Goal: Task Accomplishment & Management: Use online tool/utility

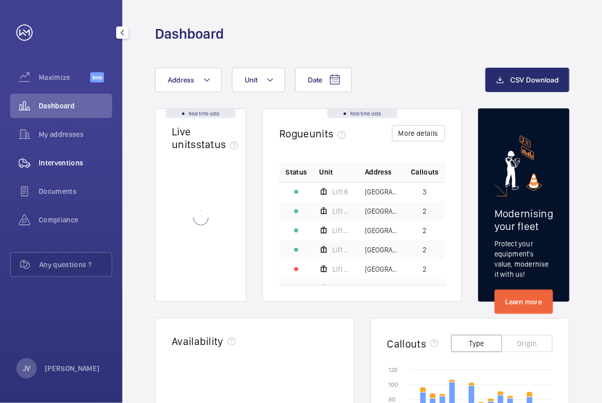
click at [70, 167] on span "Interventions" at bounding box center [75, 163] width 73 height 10
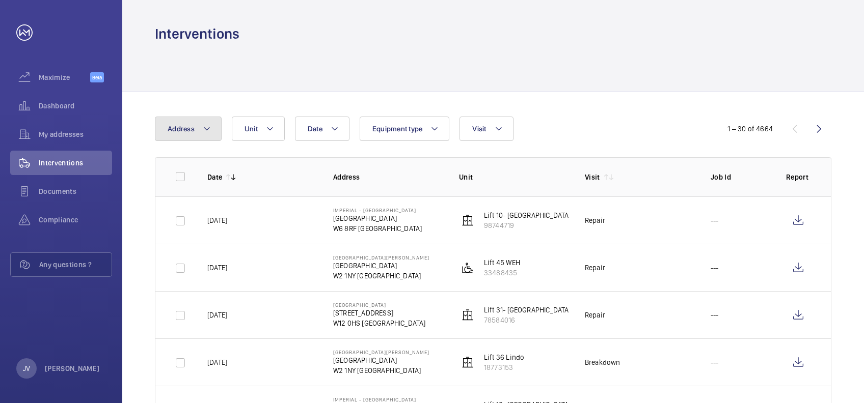
click at [208, 129] on mat-icon at bounding box center [207, 129] width 8 height 12
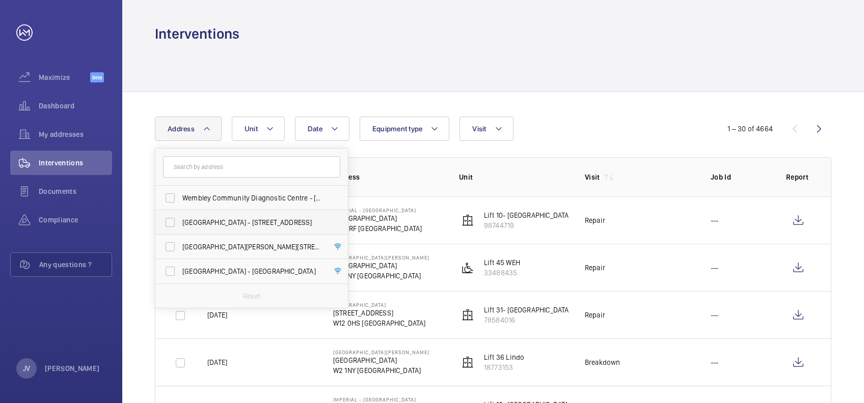
click at [182, 220] on span "[GEOGRAPHIC_DATA] - [STREET_ADDRESS]" at bounding box center [252, 223] width 140 height 10
click at [180, 220] on input "[GEOGRAPHIC_DATA] - [STREET_ADDRESS]" at bounding box center [170, 222] width 20 height 20
checkbox input "true"
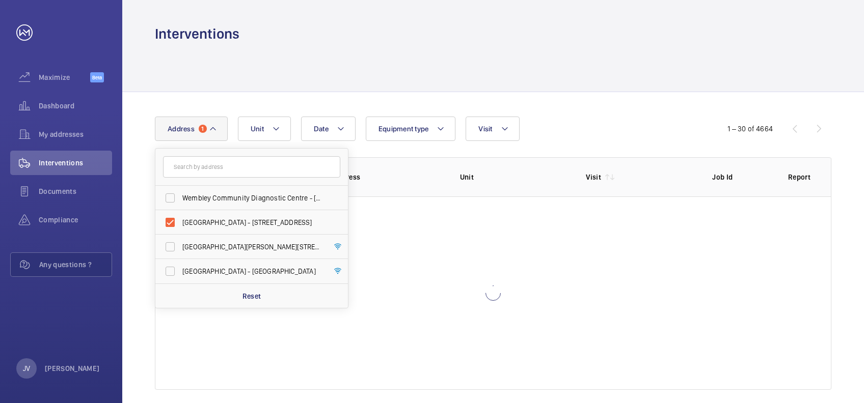
click at [601, 69] on div at bounding box center [493, 67] width 676 height 48
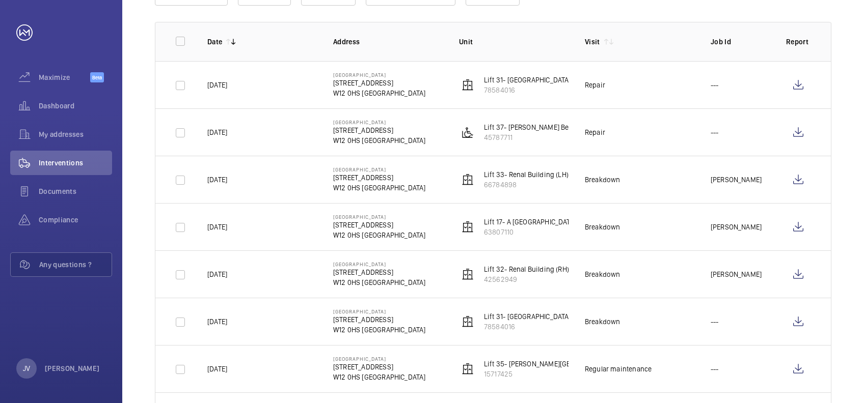
scroll to position [204, 0]
